Goal: Task Accomplishment & Management: Manage account settings

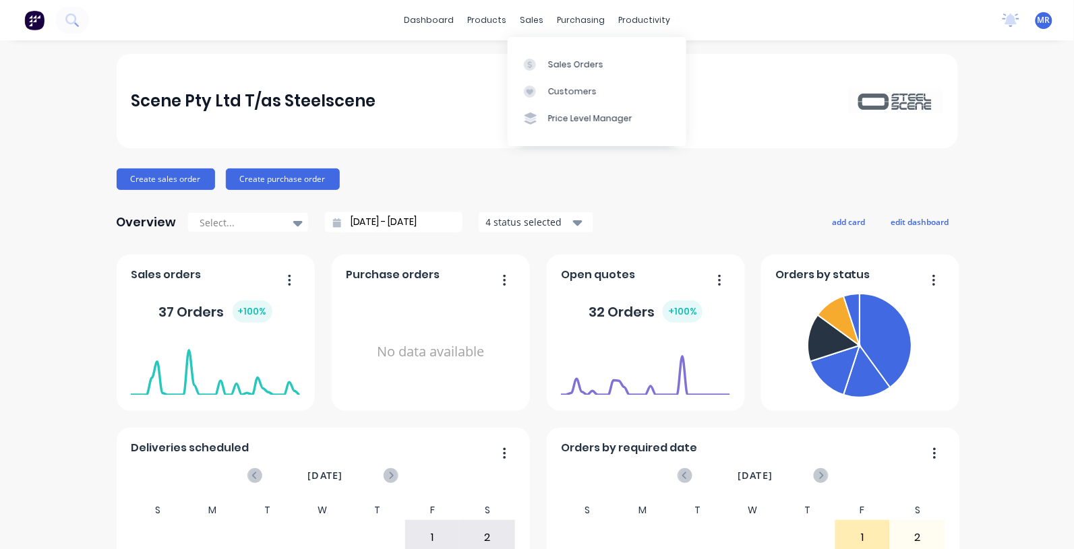
drag, startPoint x: 576, startPoint y: 65, endPoint x: 584, endPoint y: 39, distance: 26.7
click at [577, 64] on div "Sales Orders" at bounding box center [575, 65] width 55 height 12
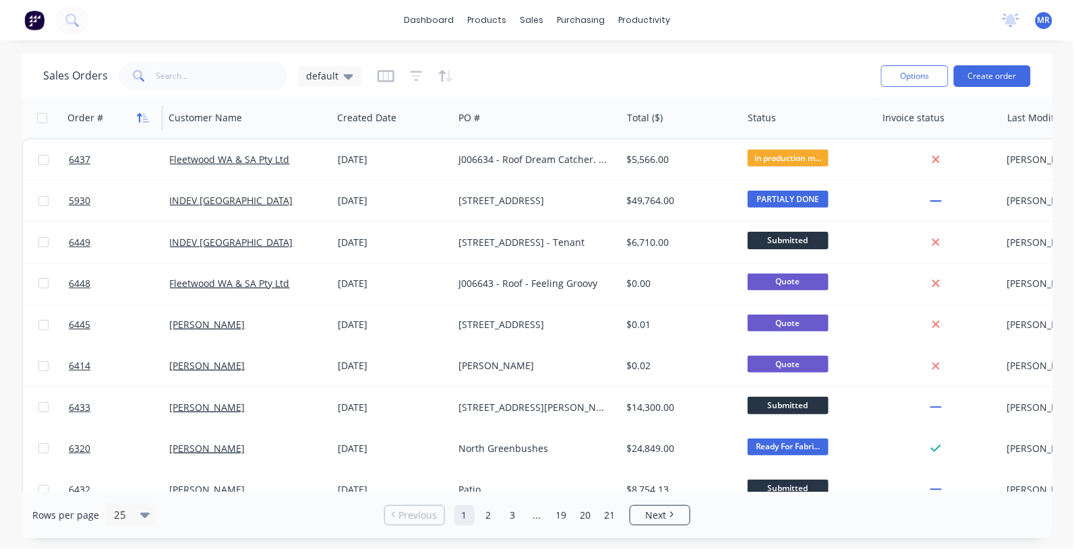
click at [146, 122] on icon "button" at bounding box center [146, 117] width 6 height 9
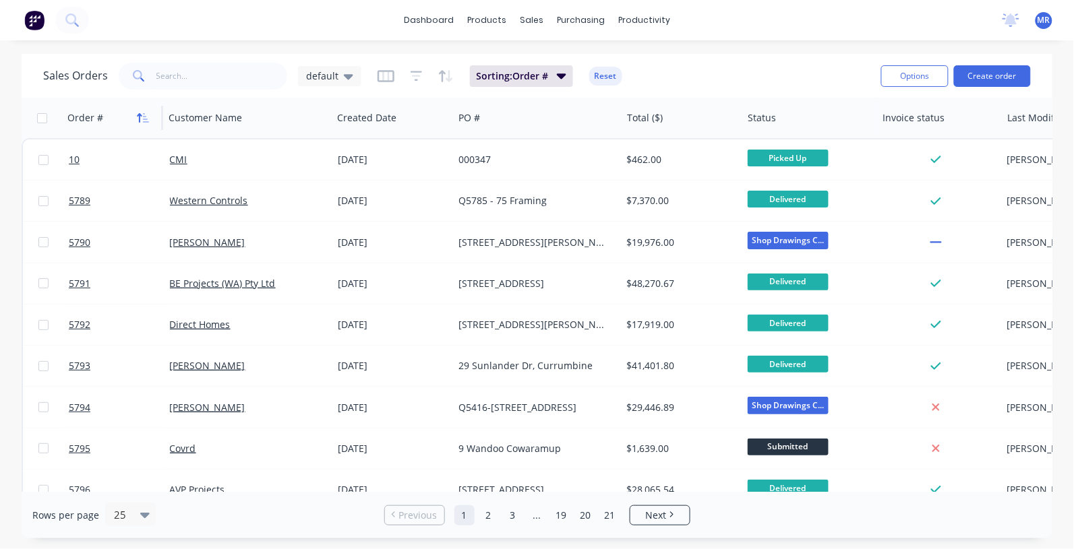
click at [146, 119] on icon "button" at bounding box center [146, 117] width 6 height 9
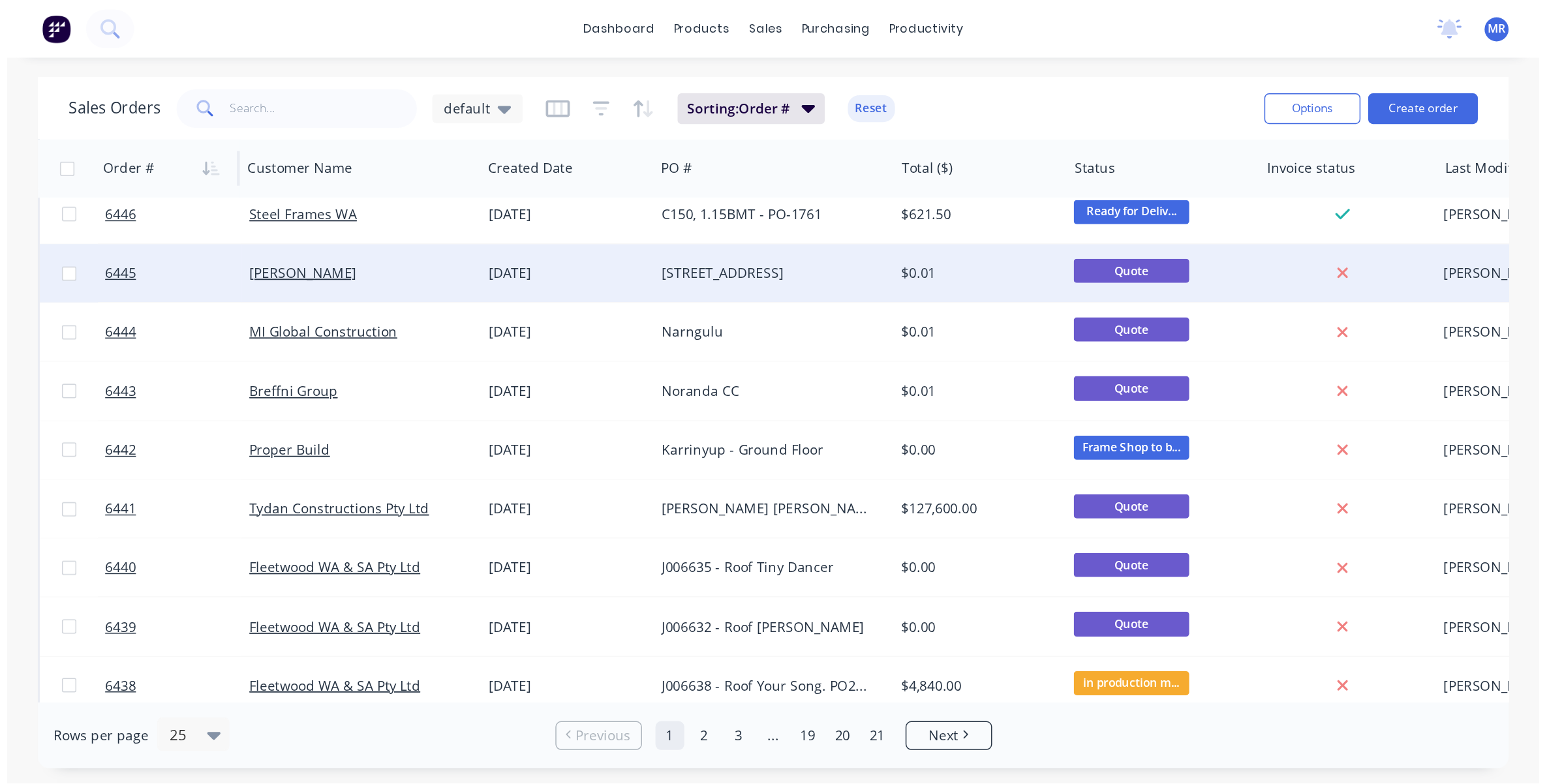
scroll to position [164, 0]
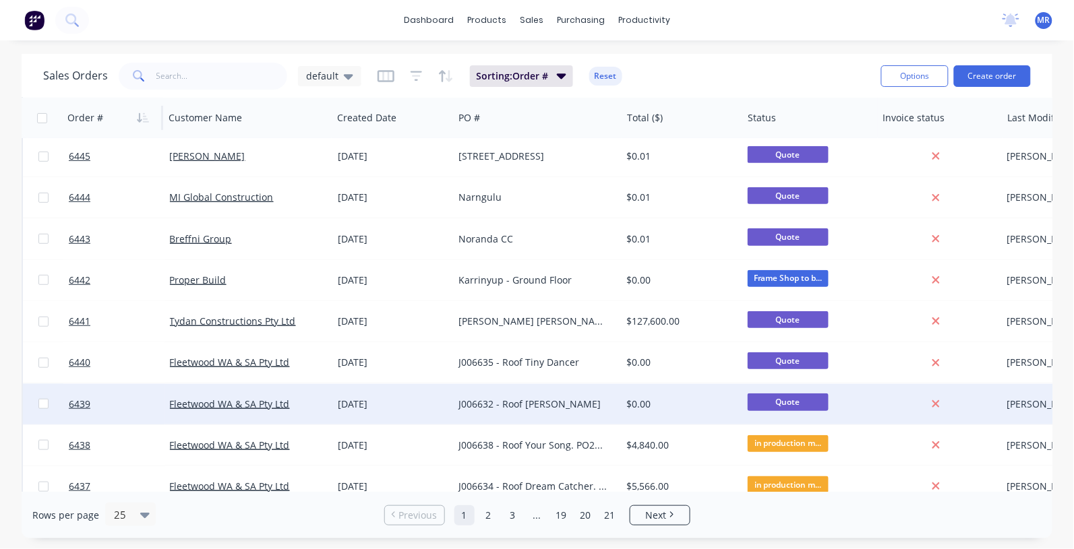
click at [514, 409] on div "J006632 - Roof [PERSON_NAME]" at bounding box center [533, 404] width 150 height 13
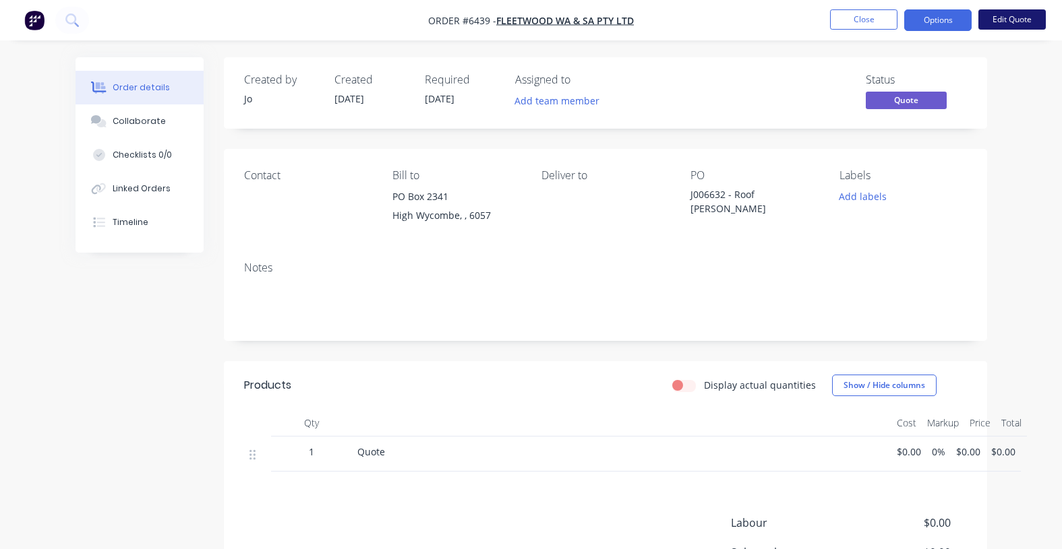
click at [1000, 19] on button "Edit Quote" at bounding box center [1011, 19] width 67 height 20
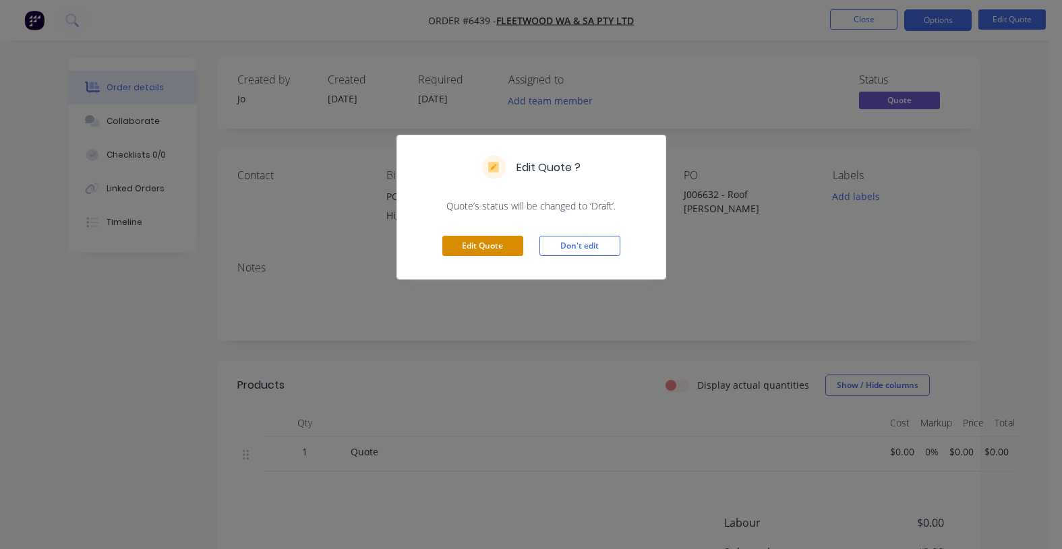
click at [466, 247] on button "Edit Quote" at bounding box center [482, 246] width 81 height 20
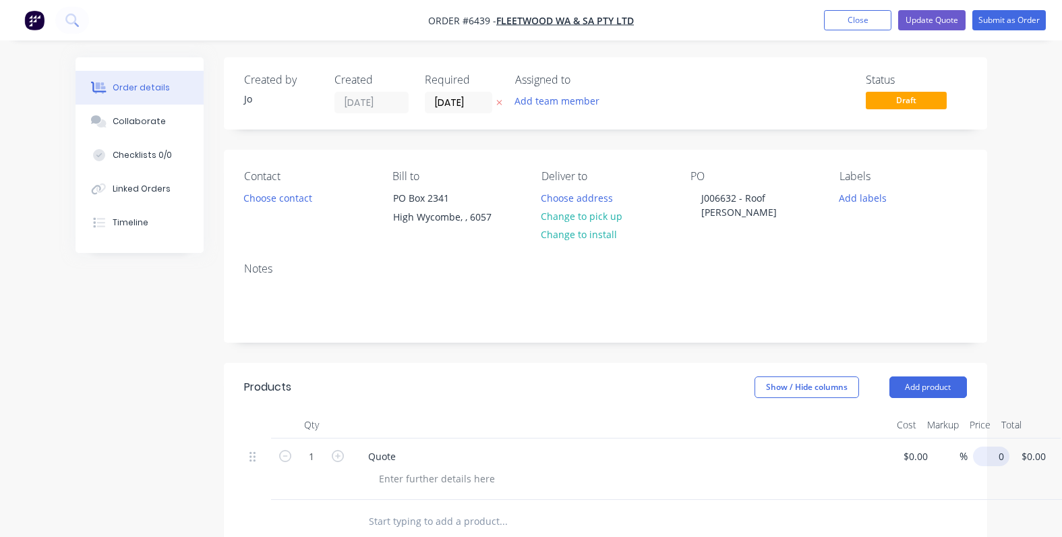
click at [987, 460] on input "0" at bounding box center [993, 456] width 31 height 20
type input "$3,760.00"
click at [538, 389] on div "Show / Hide columns Add product" at bounding box center [681, 387] width 569 height 22
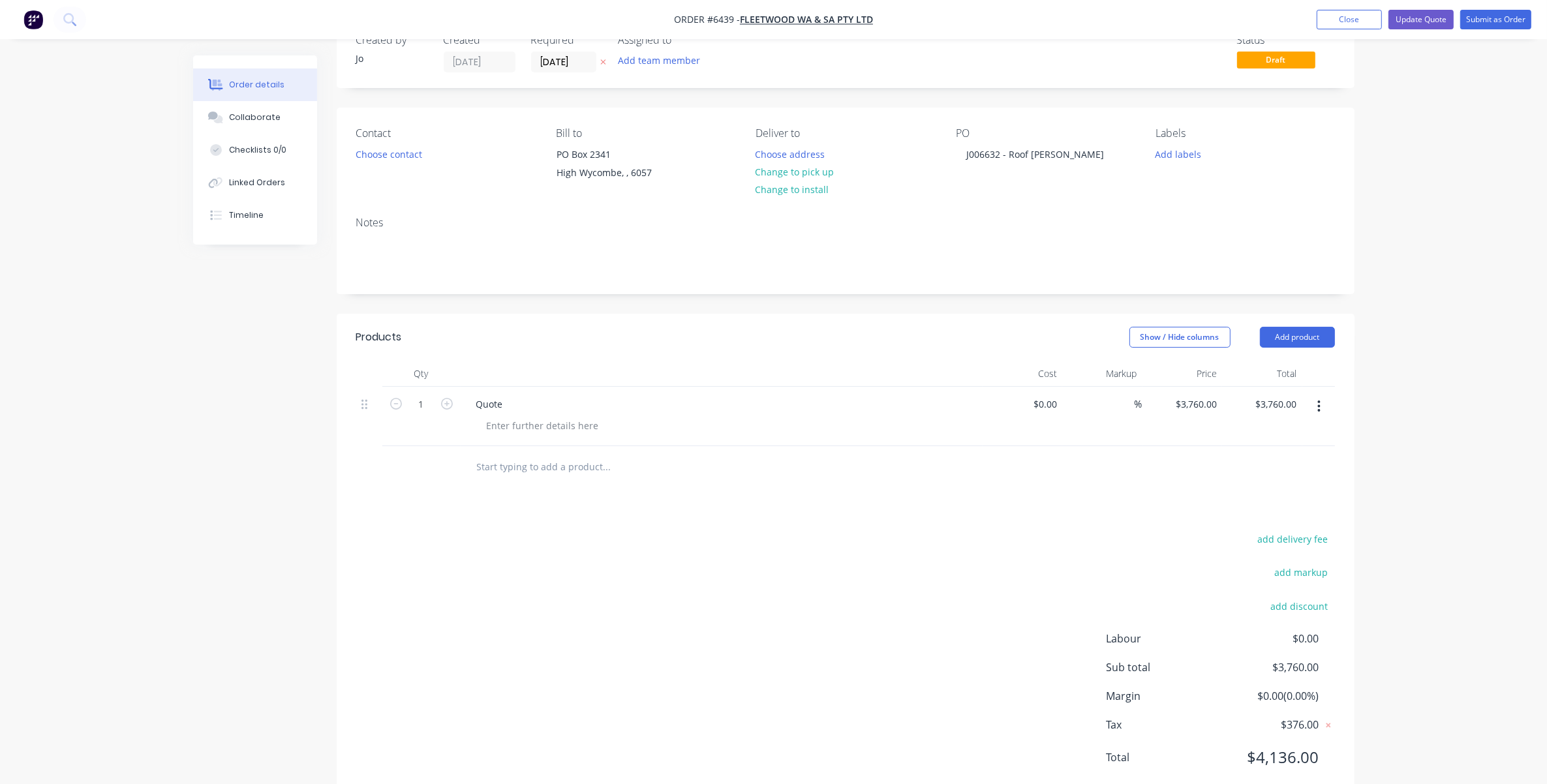
scroll to position [74, 0]
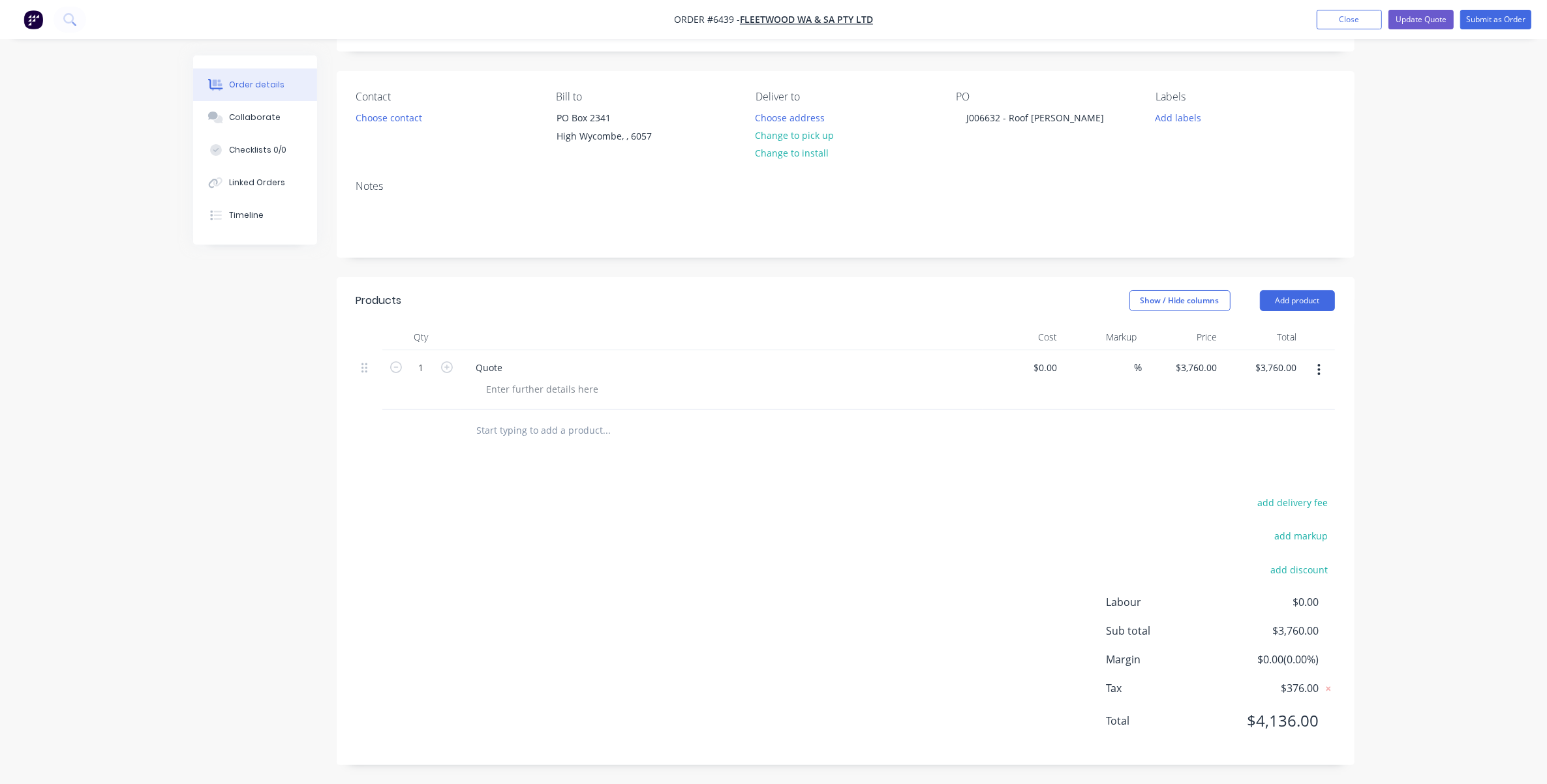
click at [1039, 520] on div "add delivery fee add markup add discount Labour $0.00 Sub total $3,760.00 Margi…" at bounding box center [845, 619] width 979 height 252
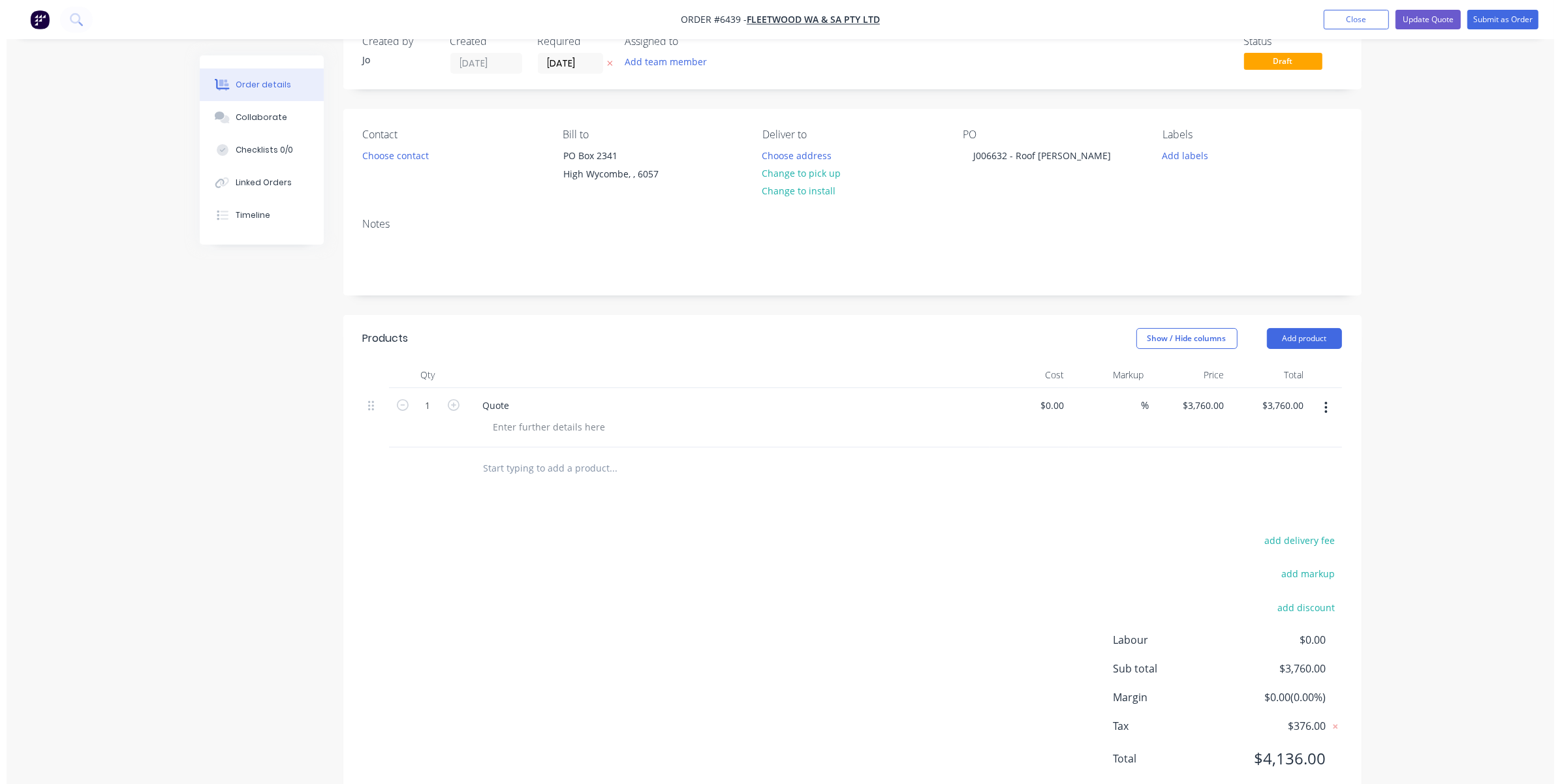
scroll to position [0, 0]
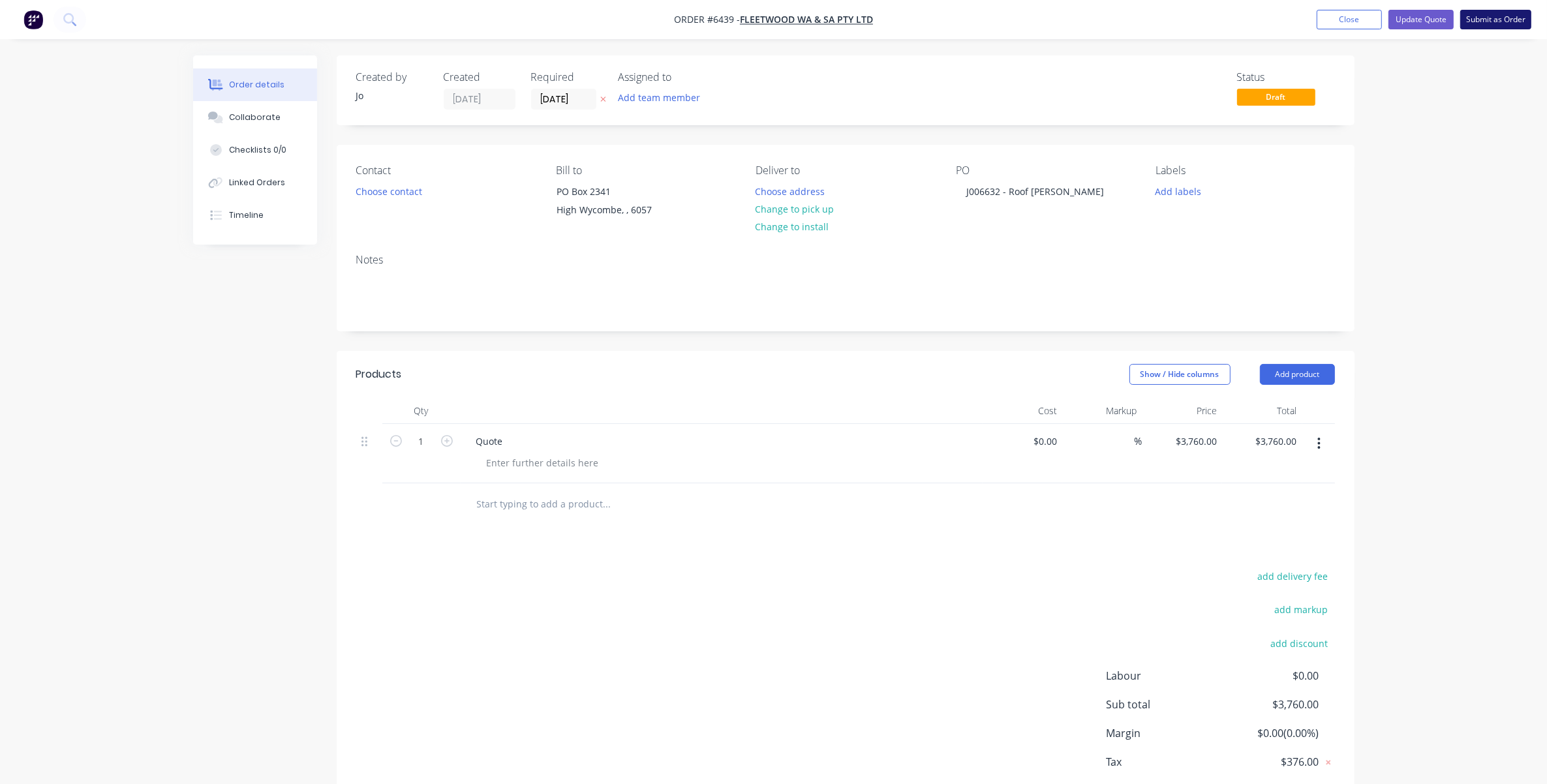
click at [1039, 15] on button "Submit as Order" at bounding box center [1495, 19] width 71 height 19
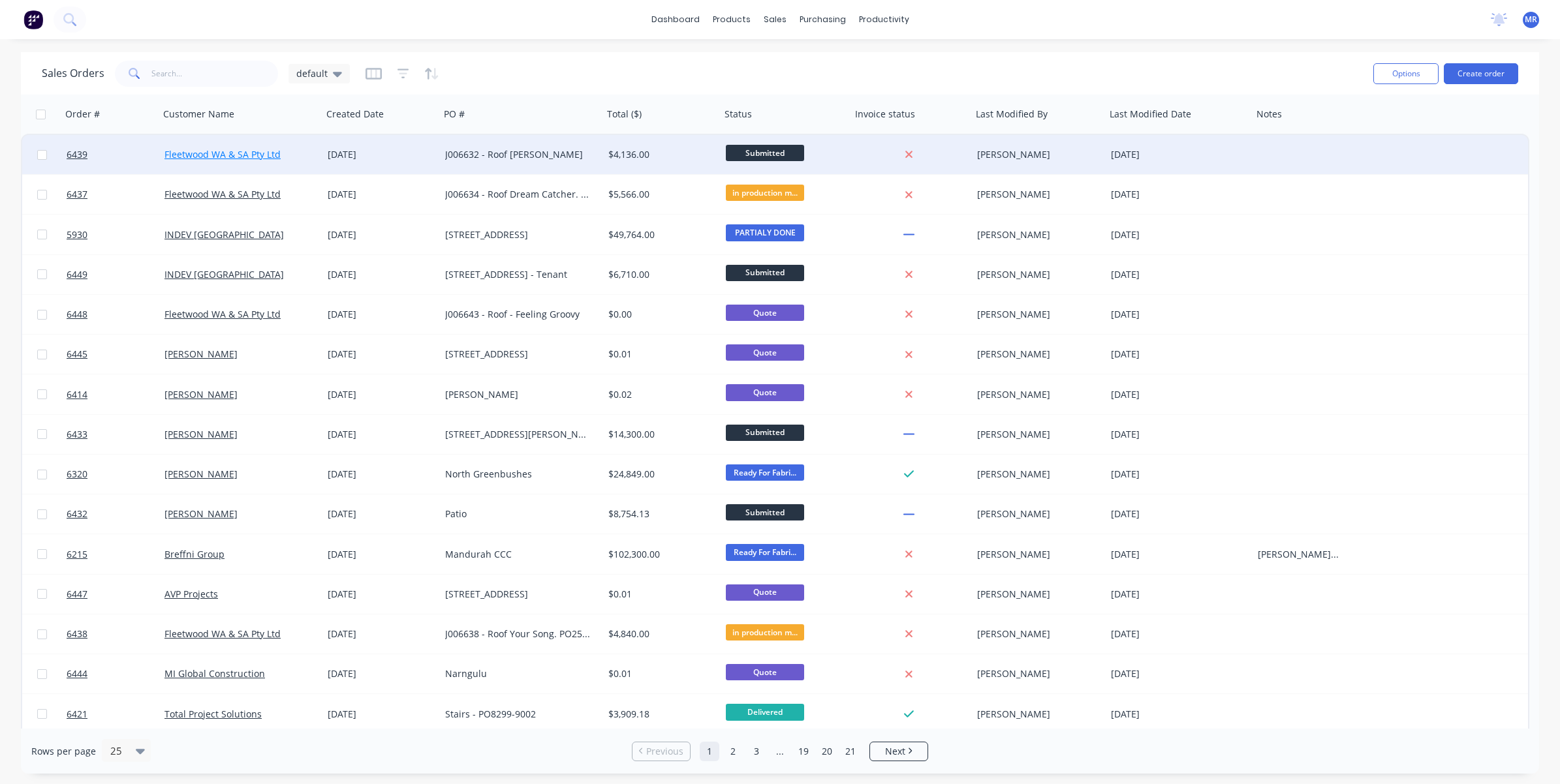
click at [170, 159] on link "Fleetwood WA & SA Pty Ltd" at bounding box center [223, 154] width 116 height 13
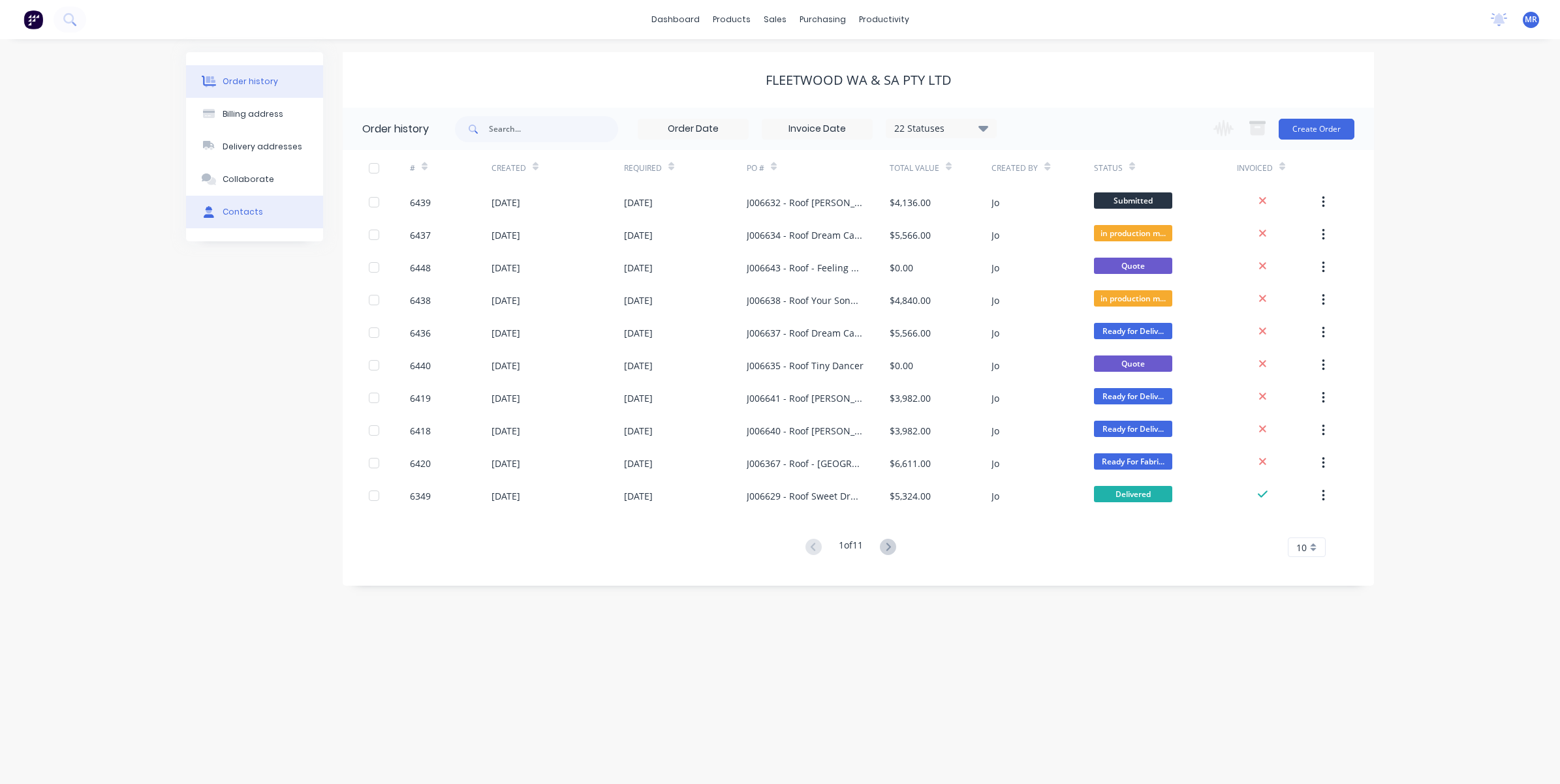
drag, startPoint x: 239, startPoint y: 173, endPoint x: 279, endPoint y: 197, distance: 46.6
click at [239, 174] on div "Collaborate" at bounding box center [248, 179] width 51 height 12
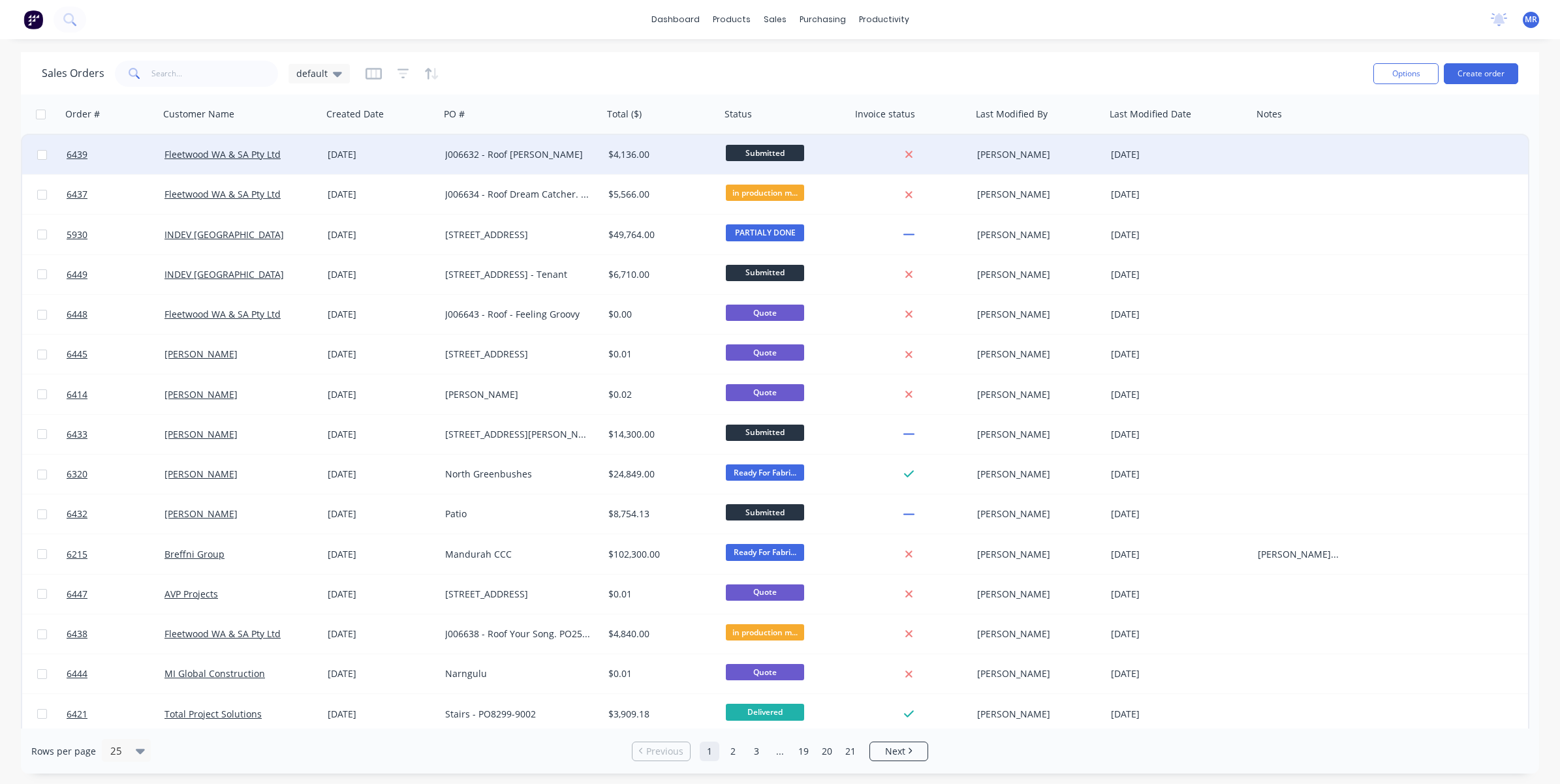
click at [497, 155] on div "J006632 - Roof [PERSON_NAME]" at bounding box center [518, 154] width 145 height 13
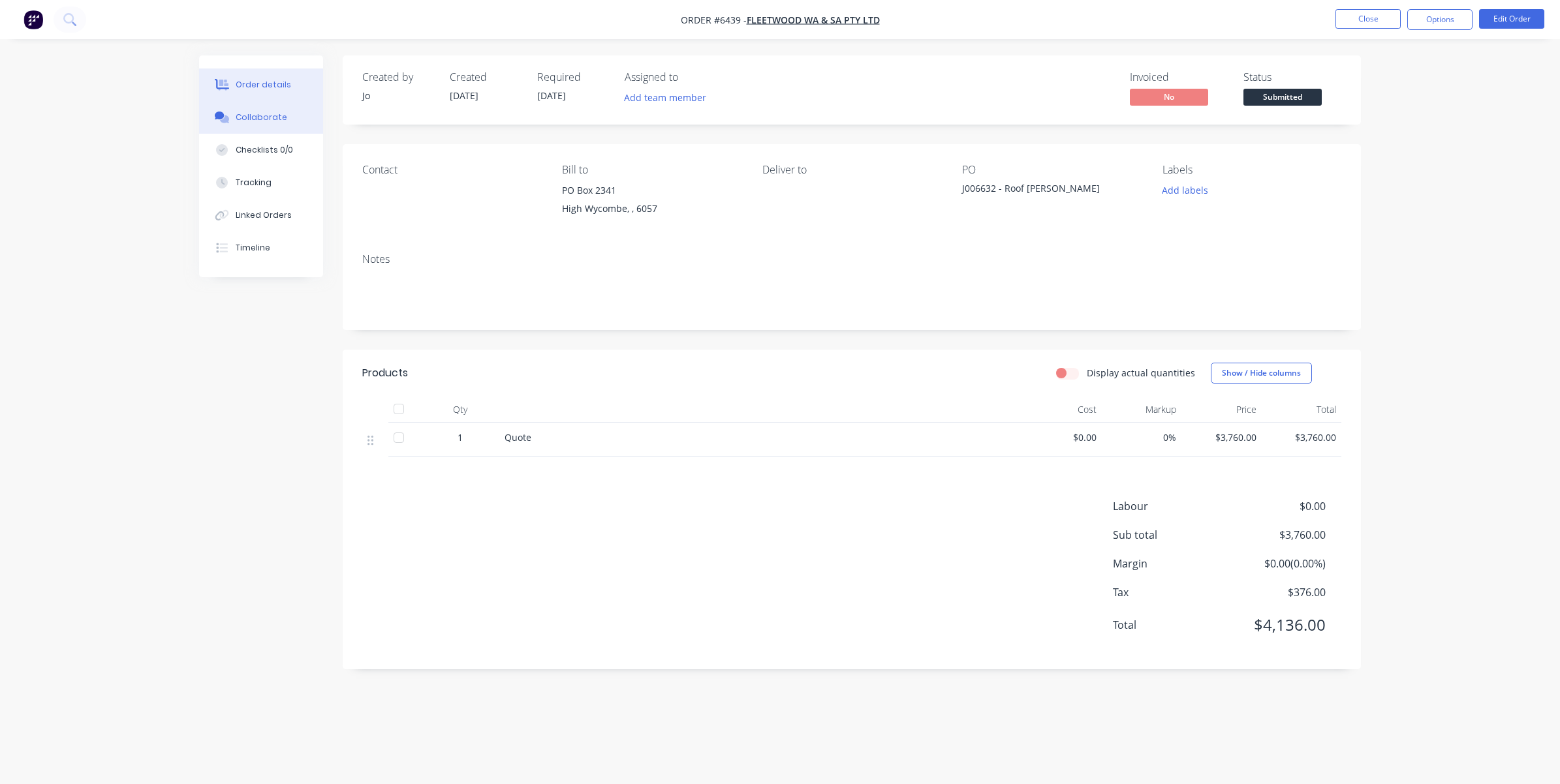
click at [274, 119] on div "Collaborate" at bounding box center [260, 117] width 51 height 12
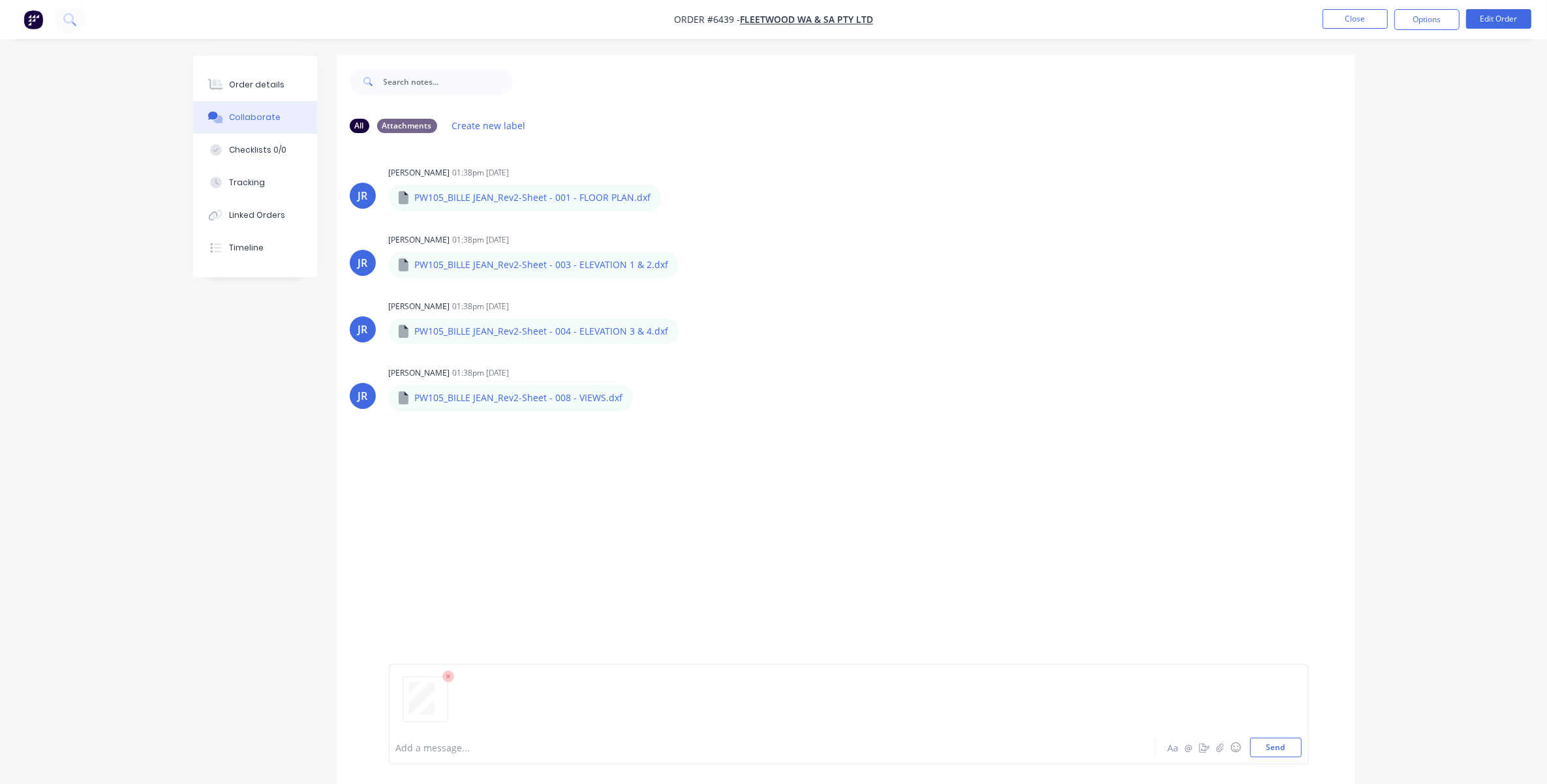
click at [1039, 531] on button "Send" at bounding box center [1275, 747] width 51 height 19
click at [1039, 13] on button "Close" at bounding box center [1354, 18] width 65 height 19
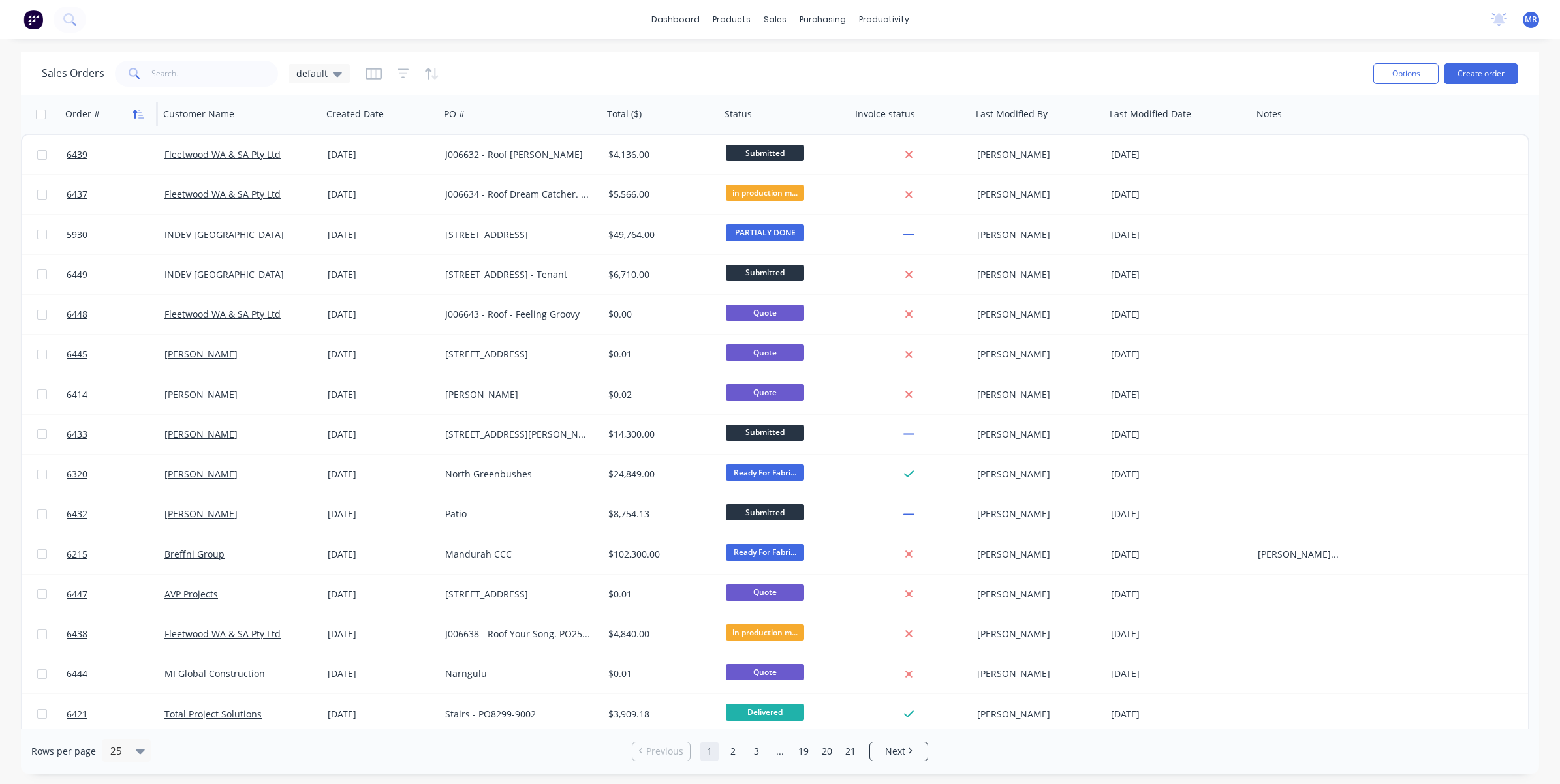
click at [133, 115] on icon "button" at bounding box center [138, 114] width 12 height 11
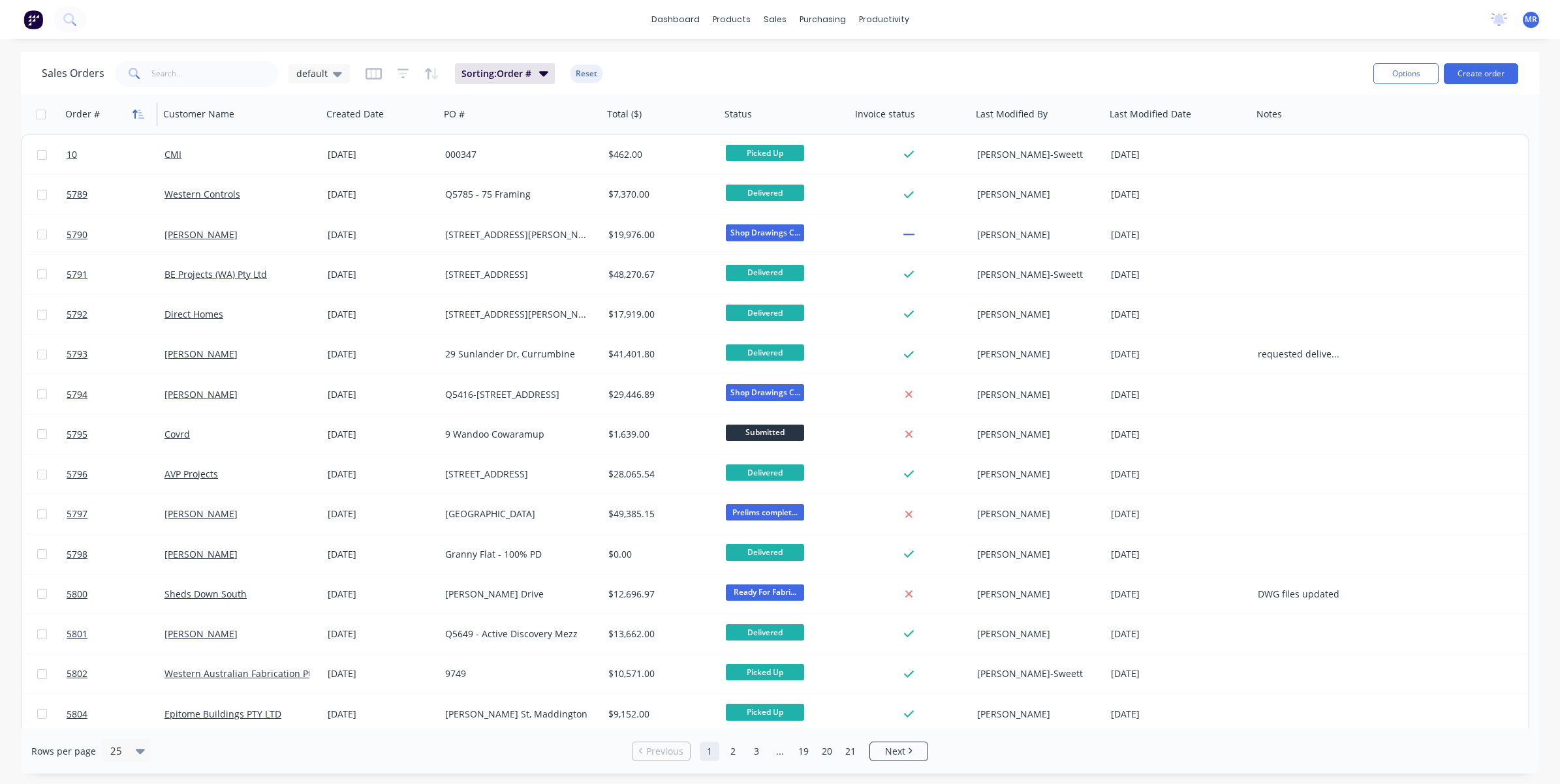
click at [136, 114] on icon "button" at bounding box center [138, 114] width 12 height 11
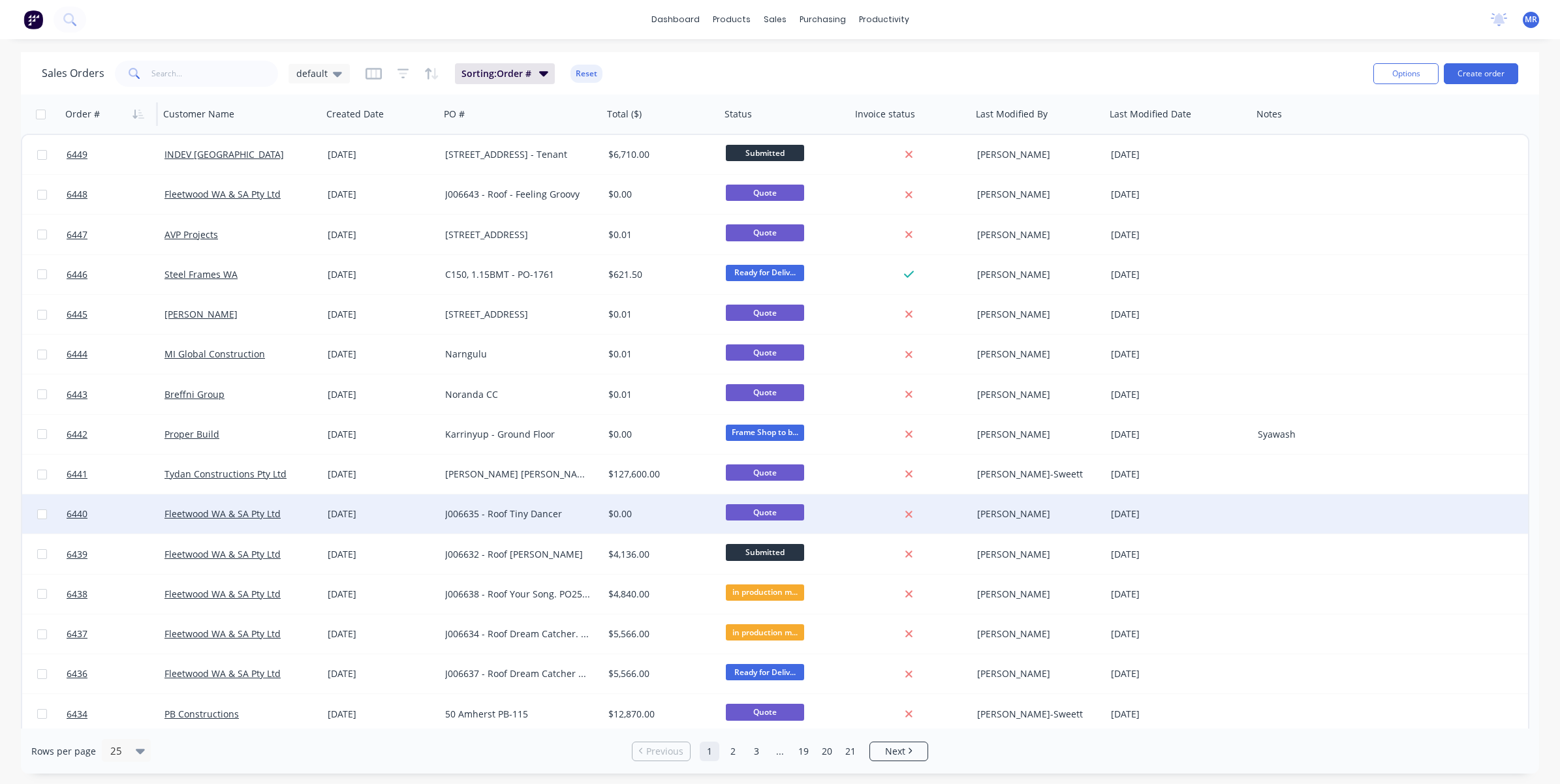
click at [523, 514] on div "J006635 - Roof Tiny Dancer" at bounding box center [518, 513] width 145 height 13
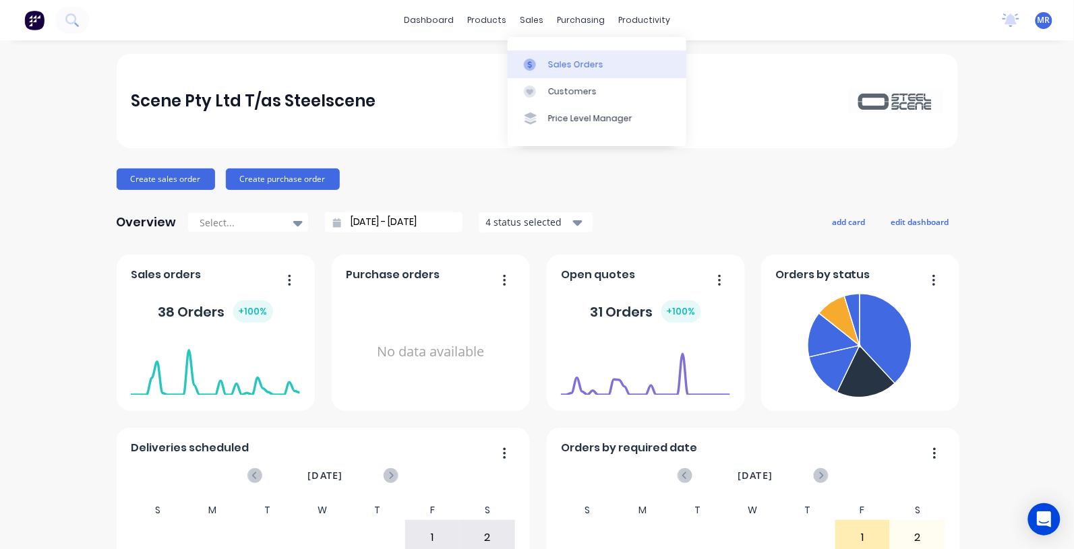
click at [553, 61] on div "Sales Orders" at bounding box center [575, 65] width 55 height 12
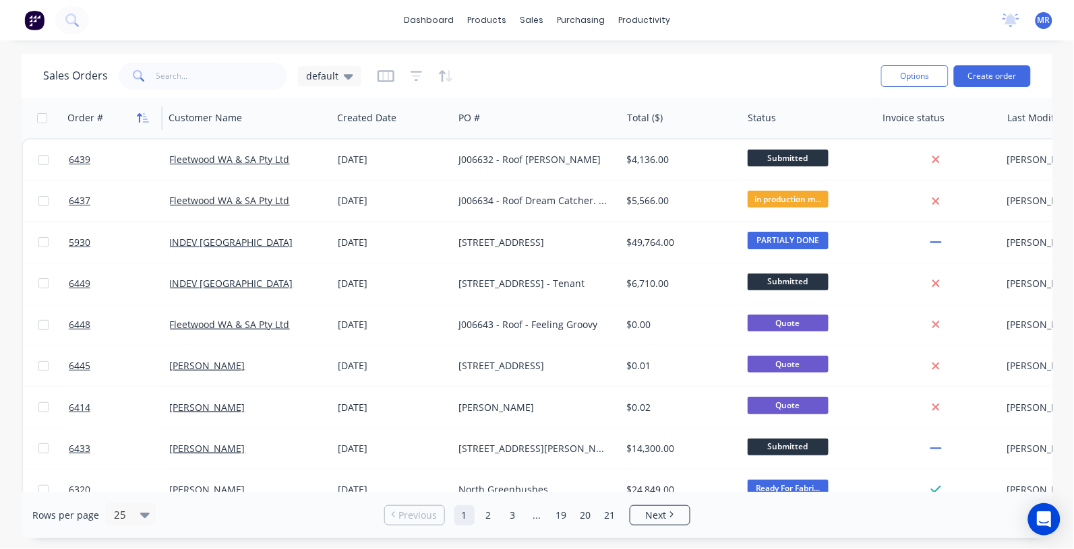
click at [142, 116] on icon "button" at bounding box center [140, 117] width 5 height 9
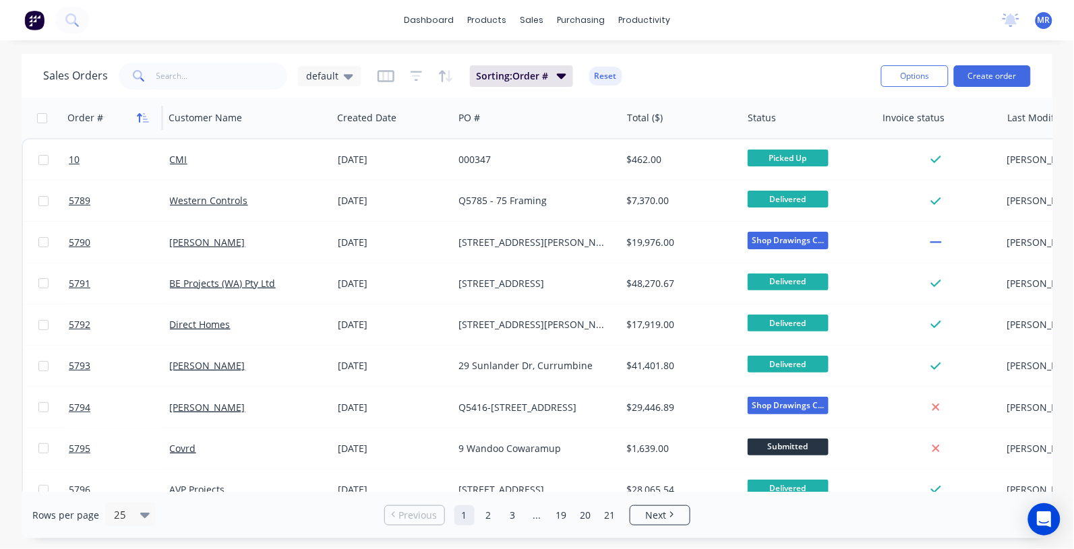
click at [142, 116] on icon "button" at bounding box center [143, 118] width 12 height 11
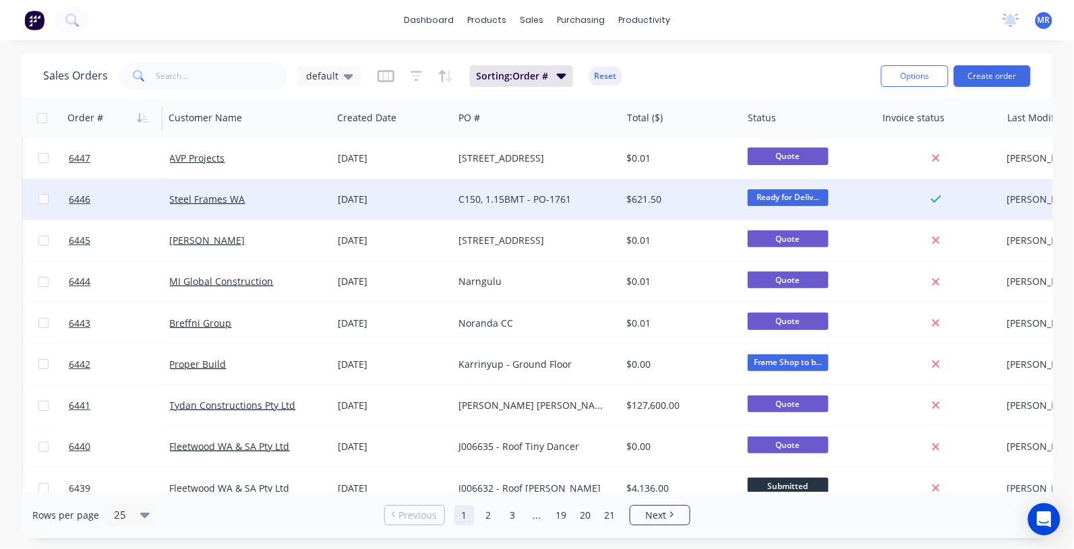
scroll to position [169, 0]
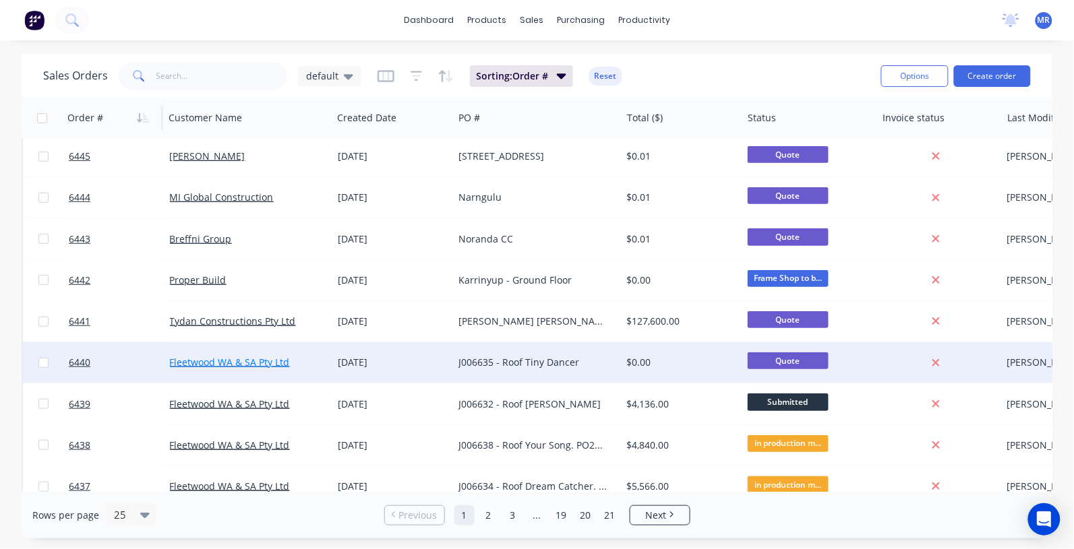
click at [233, 356] on div "Fleetwood WA & SA Pty Ltd" at bounding box center [248, 362] width 168 height 40
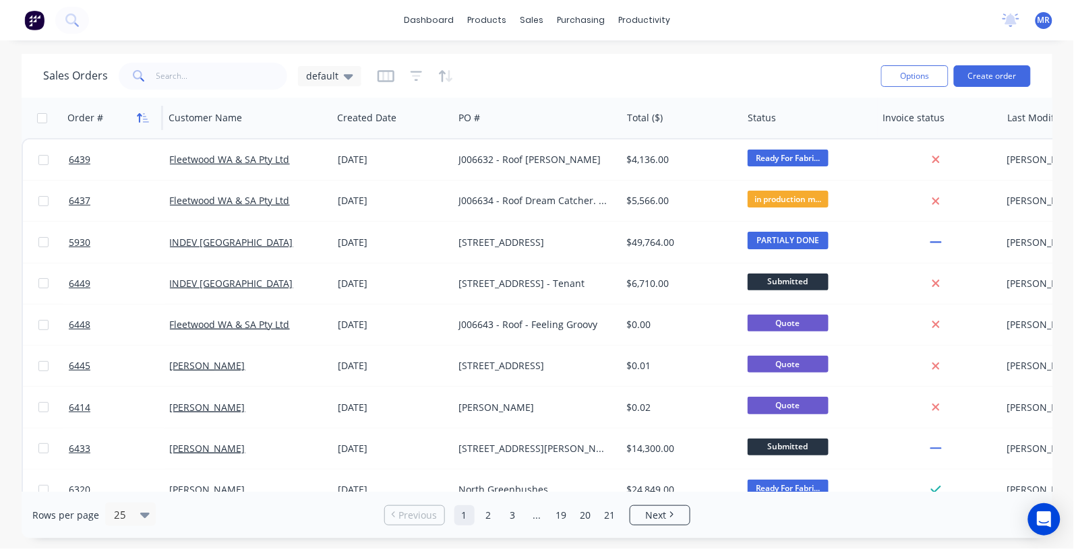
click at [146, 123] on button "button" at bounding box center [143, 118] width 20 height 20
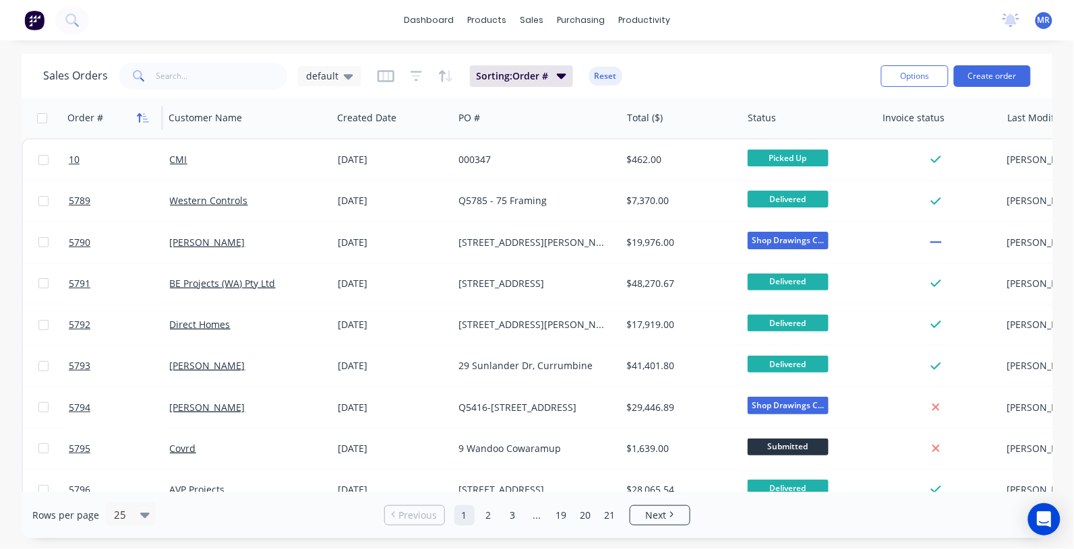
click at [142, 119] on icon "button" at bounding box center [143, 118] width 12 height 11
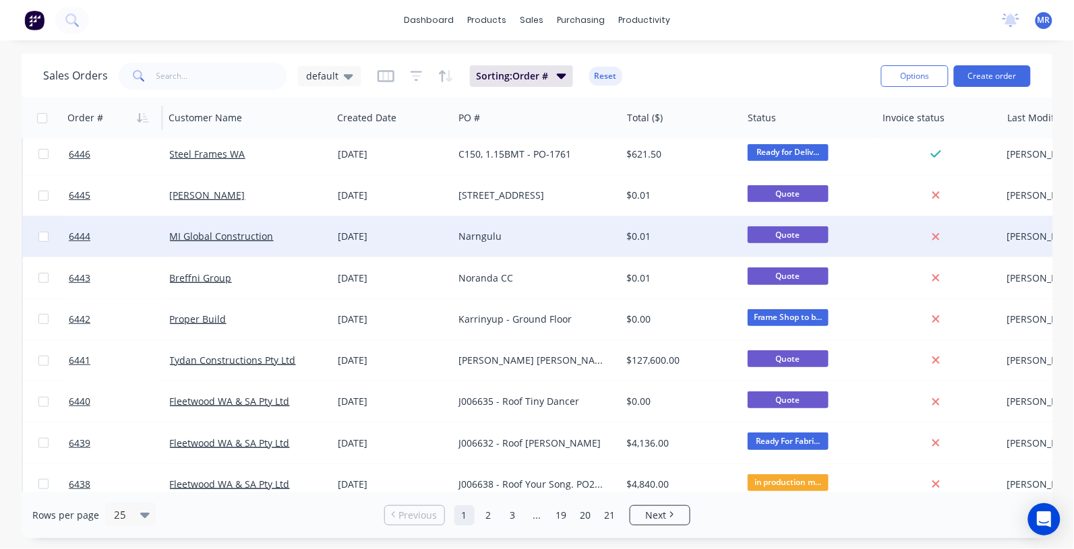
scroll to position [169, 0]
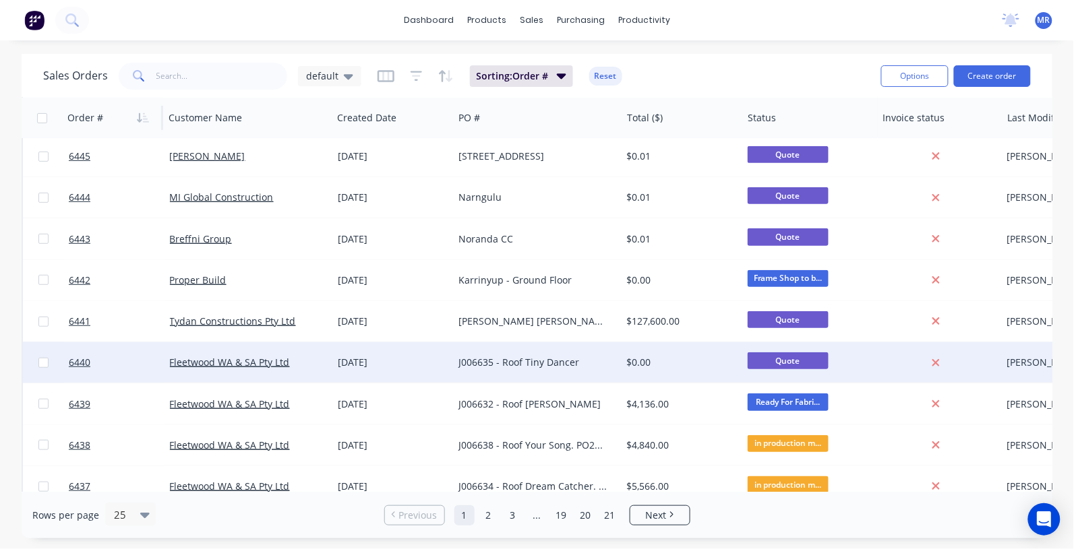
click at [534, 359] on div "J006635 - Roof Tiny Dancer" at bounding box center [533, 362] width 150 height 13
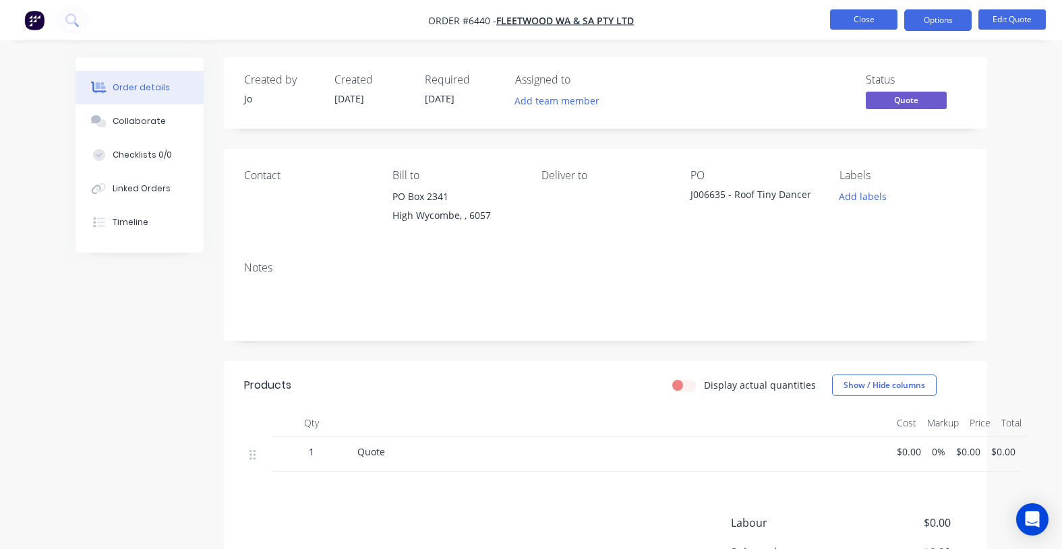
click at [848, 18] on button "Close" at bounding box center [863, 19] width 67 height 20
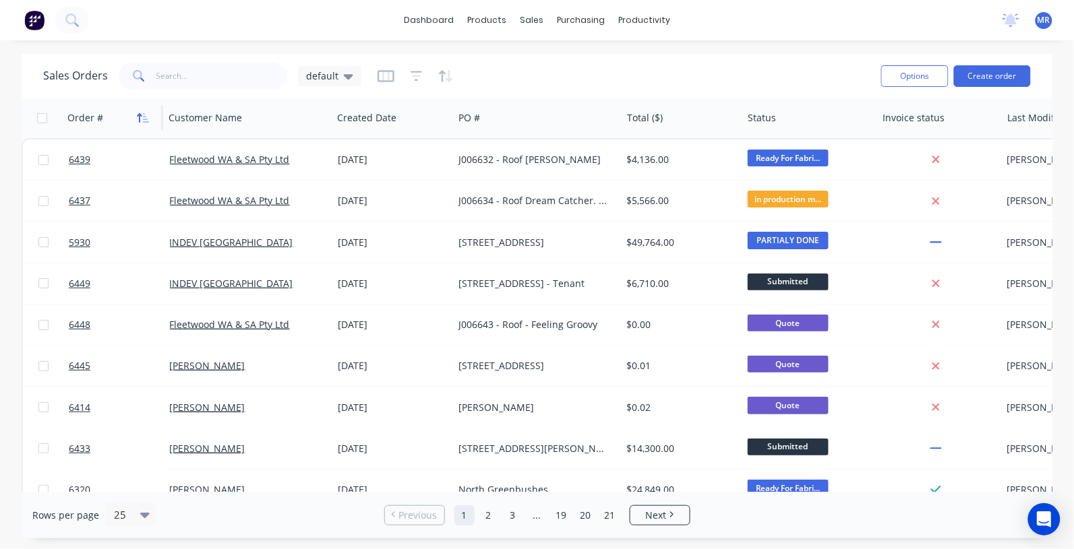
click at [140, 120] on icon "button" at bounding box center [140, 117] width 5 height 9
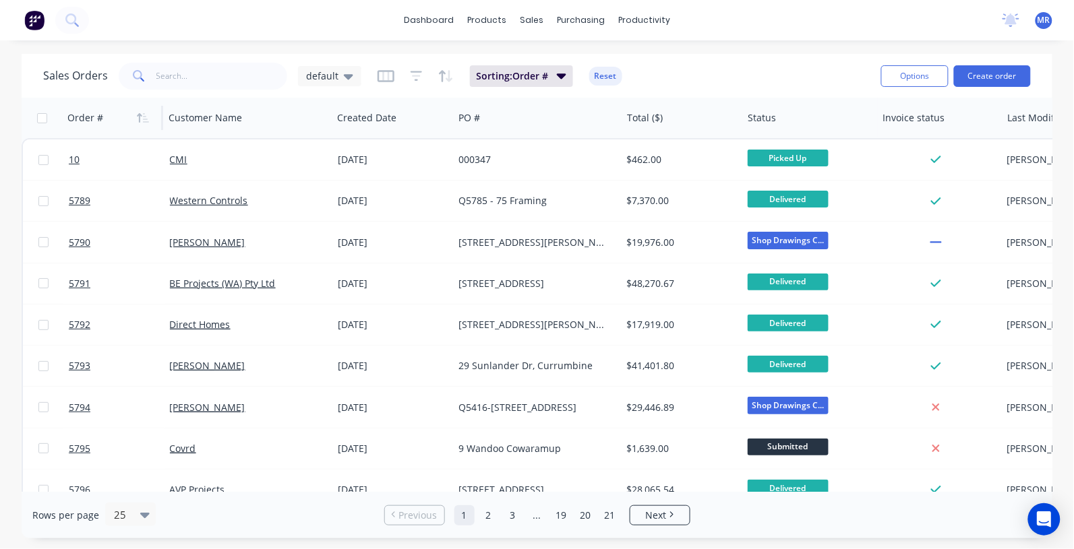
click at [140, 120] on icon "button" at bounding box center [140, 117] width 5 height 9
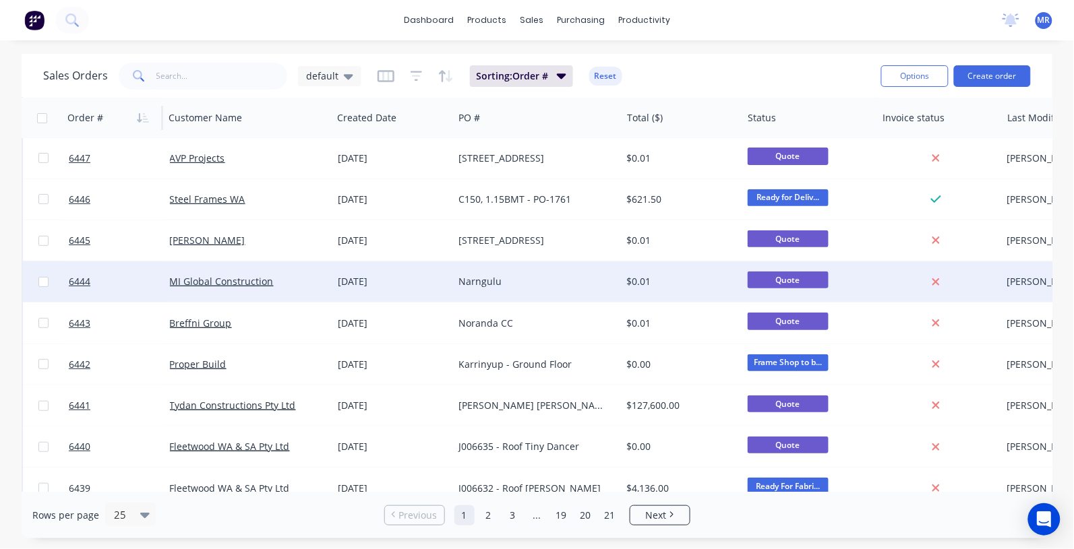
scroll to position [169, 0]
